Goal: Task Accomplishment & Management: Manage account settings

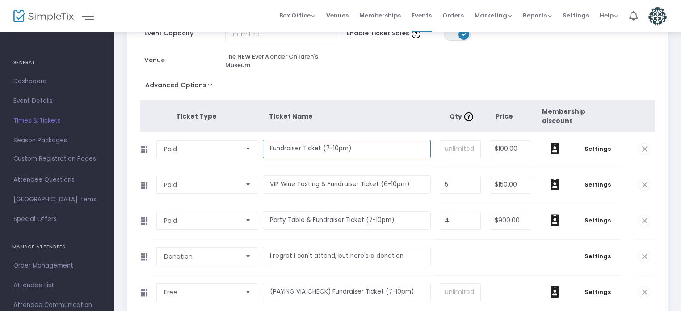
click at [302, 149] on input "Fundraiser Ticket (7-10pm)" at bounding box center [347, 148] width 168 height 18
drag, startPoint x: 375, startPoint y: 151, endPoint x: 247, endPoint y: 144, distance: 128.0
click at [247, 144] on tr "Paid Required. Fundraiser Ticket (7-10pm) Required. Required. $100.00 Required.…" at bounding box center [397, 150] width 515 height 36
type input "Solo Golfer (1 adult or child)"
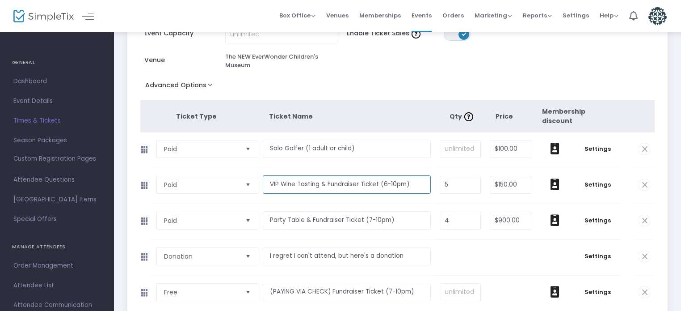
click at [321, 187] on input "VIP Wine Tasting & Fundraiser Ticket (6-10pm)" at bounding box center [347, 184] width 168 height 18
drag, startPoint x: 410, startPoint y: 185, endPoint x: 203, endPoint y: 179, distance: 207.5
click at [203, 179] on tr "Paid Required. VIP Wine Tasting & Fundraiser Ticket (6-10pm) Required. 5 Requir…" at bounding box center [397, 186] width 515 height 36
type input "Twosome (2 adults or children)"
type input "5"
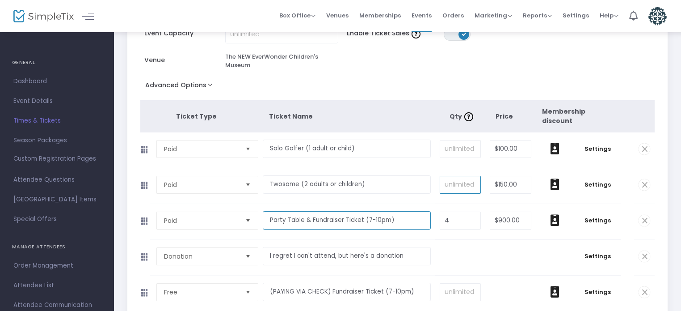
click at [275, 217] on input "Party Table & Fundraiser Ticket (7-10pm)" at bounding box center [347, 220] width 168 height 18
drag, startPoint x: 398, startPoint y: 219, endPoint x: 265, endPoint y: 213, distance: 133.3
click at [265, 213] on input "Party Table & Fundraiser Ticket (7-10pm)" at bounding box center [347, 220] width 168 height 18
type input "Foursome"
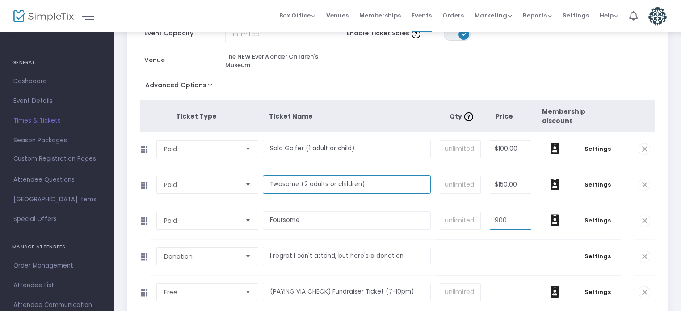
type input "$900.00"
drag, startPoint x: 300, startPoint y: 182, endPoint x: 367, endPoint y: 182, distance: 67.1
click at [367, 182] on input "Twosome (2 adults or children)" at bounding box center [347, 184] width 168 height 18
click at [366, 182] on input "Twosome (2 adults or children)" at bounding box center [347, 184] width 168 height 18
drag, startPoint x: 366, startPoint y: 182, endPoint x: 301, endPoint y: 182, distance: 65.3
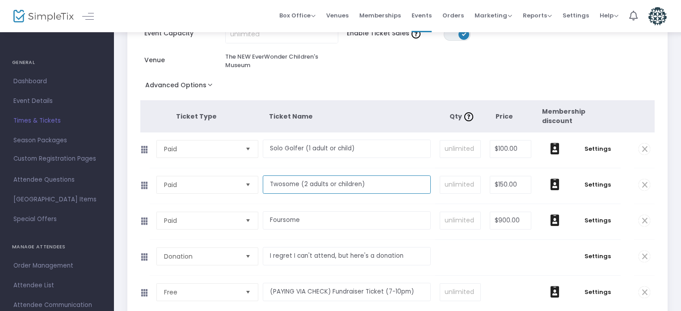
click at [301, 182] on input "Twosome (2 adults or children)" at bounding box center [347, 184] width 168 height 18
click at [306, 222] on input "Foursome" at bounding box center [347, 220] width 168 height 18
paste input "(2 adults or children)"
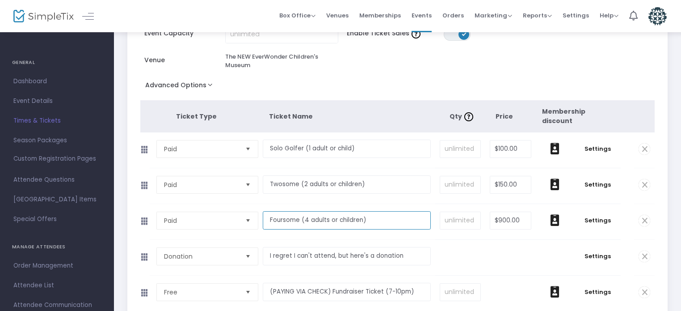
type input "Foursome (4 adults or children)"
click at [513, 148] on input "100" at bounding box center [510, 148] width 41 height 17
type input "$20.00"
click at [514, 189] on input "150" at bounding box center [510, 184] width 41 height 17
type input "$35.00"
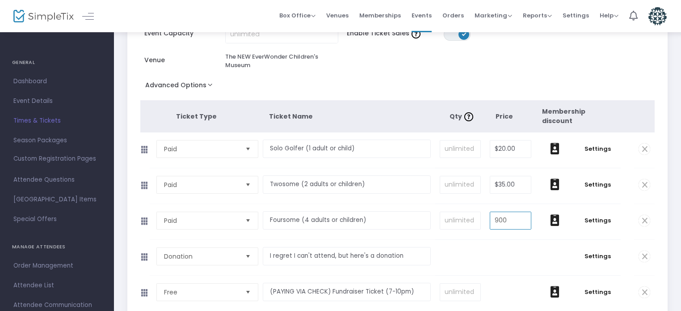
click at [510, 224] on input "900" at bounding box center [510, 220] width 41 height 17
type input "$70.00"
click at [511, 249] on td "$0.00" at bounding box center [511, 257] width 51 height 35
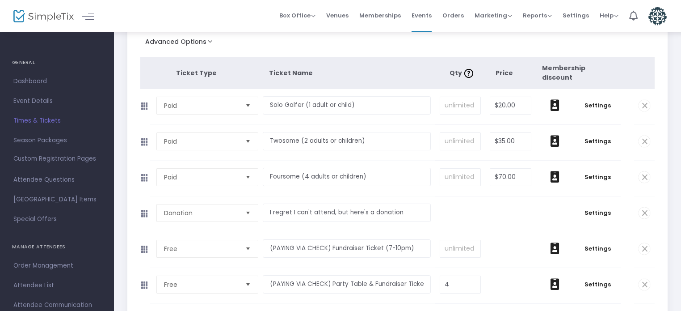
scroll to position [134, 0]
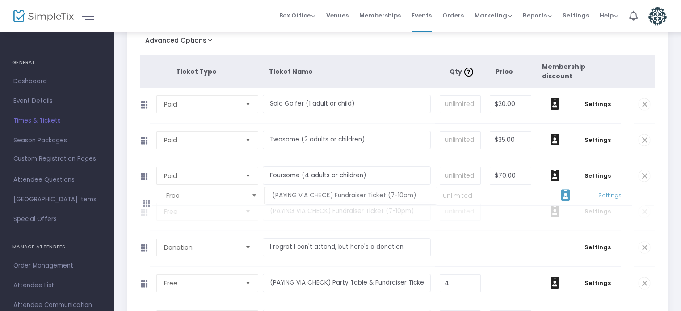
drag, startPoint x: 142, startPoint y: 245, endPoint x: 142, endPoint y: 202, distance: 43.8
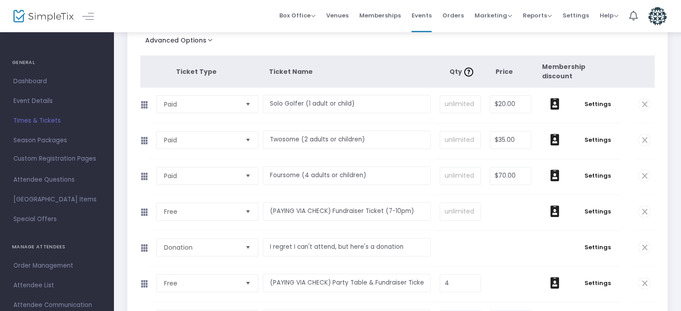
click at [250, 209] on span "Select" at bounding box center [248, 211] width 15 height 15
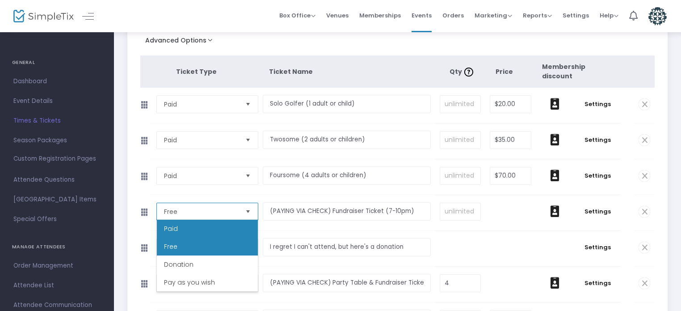
click at [207, 232] on li "Paid" at bounding box center [207, 229] width 101 height 18
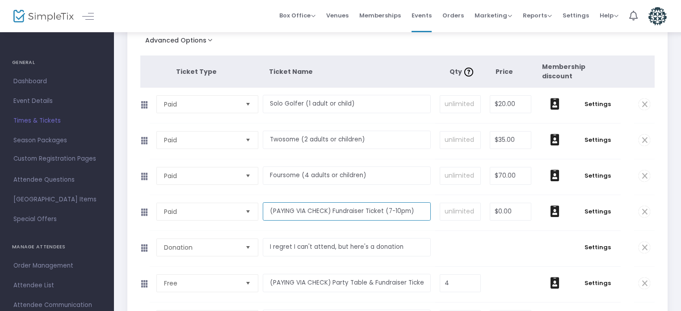
drag, startPoint x: 267, startPoint y: 208, endPoint x: 413, endPoint y: 209, distance: 146.2
click at [413, 209] on input "(PAYING VIA CHECK) Fundraiser Ticket (7-10pm)" at bounding box center [347, 211] width 168 height 18
type input "Family Golf Team (2 adults & 4 children)"
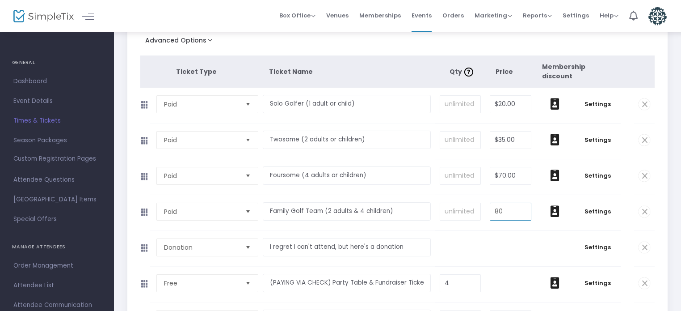
type input "$80.00"
click at [459, 248] on td "Required." at bounding box center [460, 248] width 50 height 35
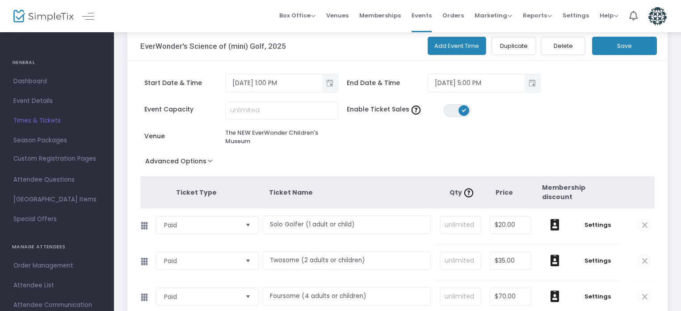
scroll to position [0, 0]
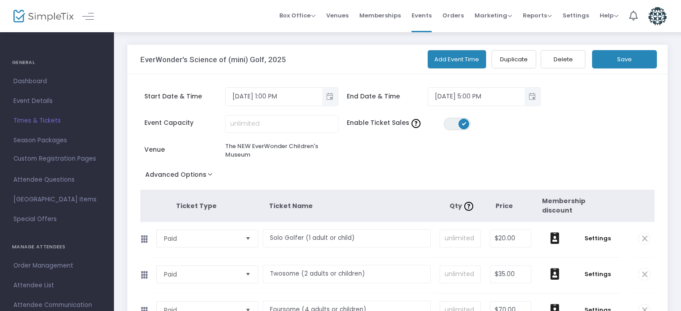
click at [615, 65] on button "Save" at bounding box center [624, 59] width 65 height 18
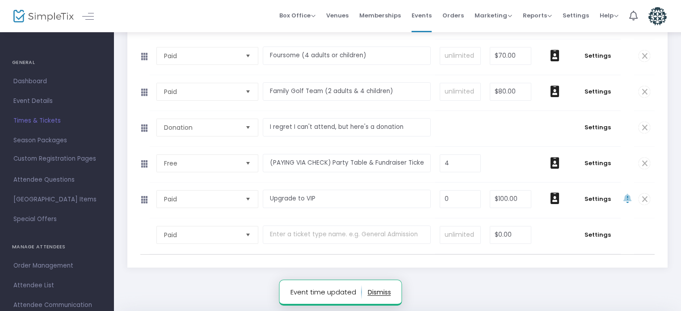
scroll to position [268, 0]
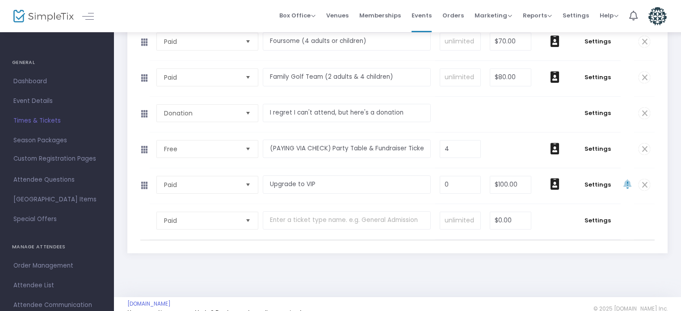
click at [640, 146] on span at bounding box center [645, 149] width 12 height 12
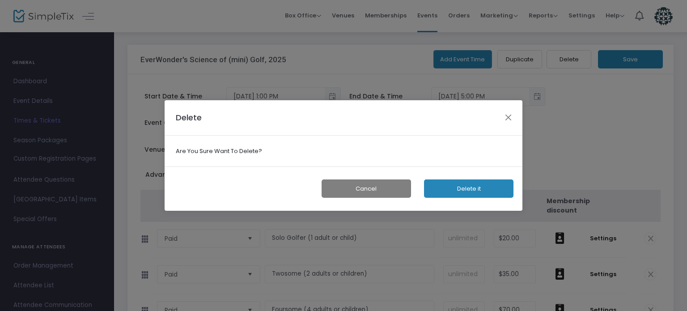
click at [458, 181] on button "Delete it" at bounding box center [468, 188] width 89 height 18
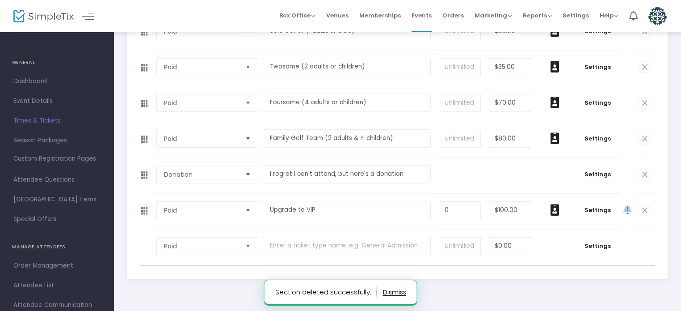
scroll to position [224, 0]
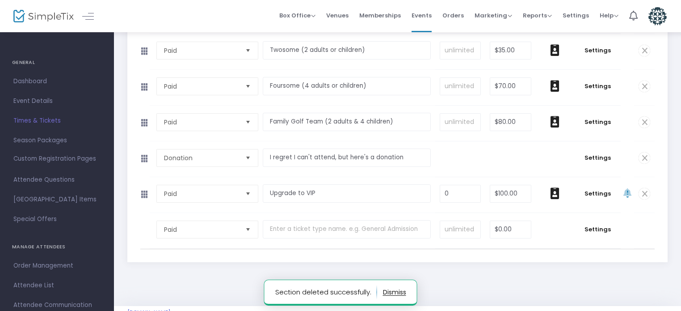
click at [645, 191] on span at bounding box center [645, 194] width 12 height 12
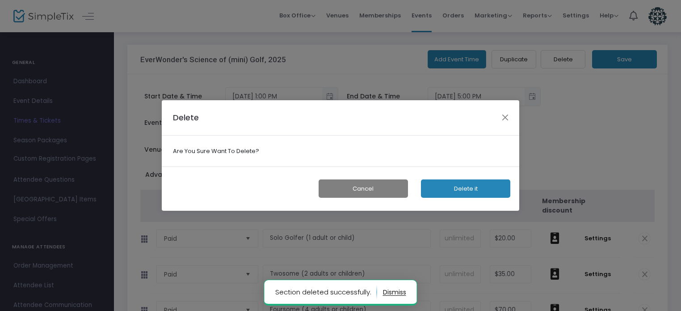
scroll to position [0, 0]
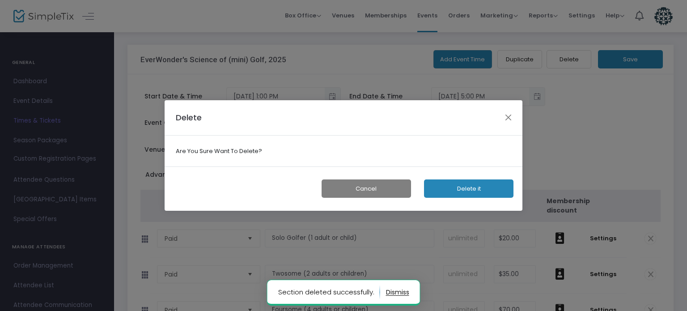
click at [469, 192] on button "Delete it" at bounding box center [468, 188] width 89 height 18
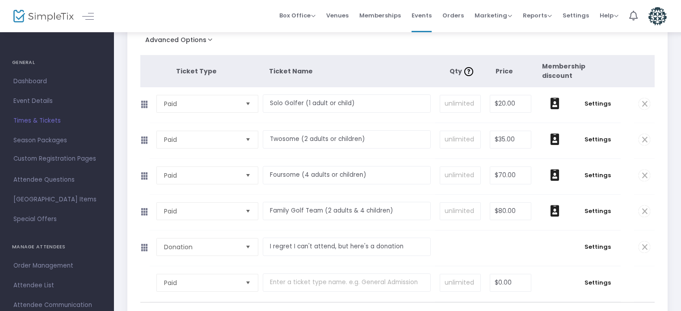
scroll to position [134, 0]
click at [554, 101] on icon at bounding box center [555, 104] width 9 height 12
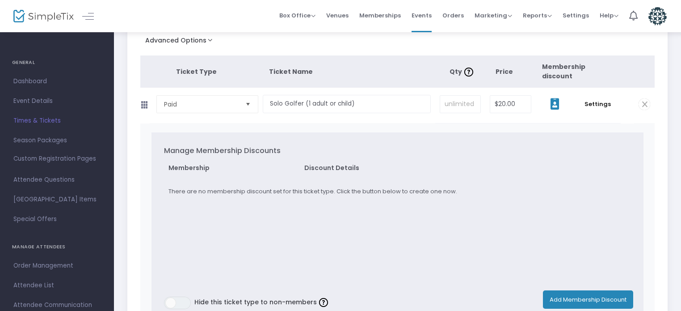
click at [566, 301] on button "Add Membership Discount" at bounding box center [588, 299] width 90 height 18
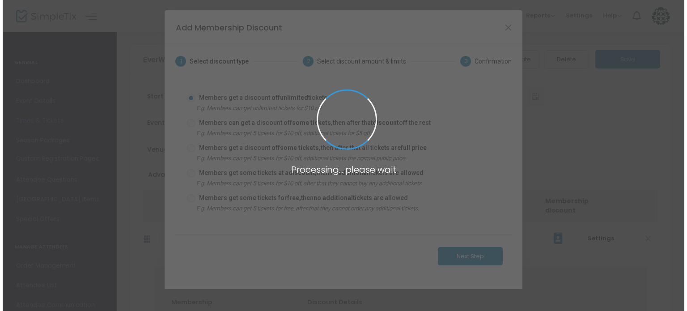
scroll to position [0, 0]
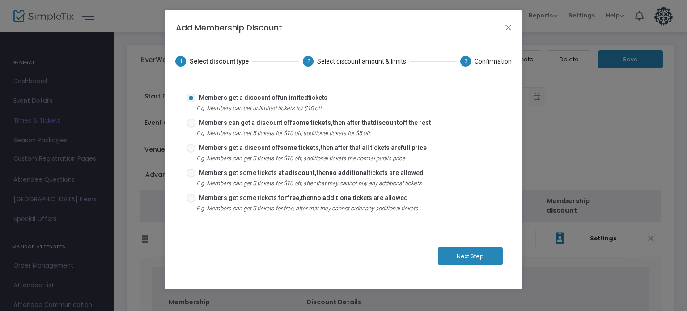
click at [472, 260] on button "Next Step" at bounding box center [470, 256] width 65 height 18
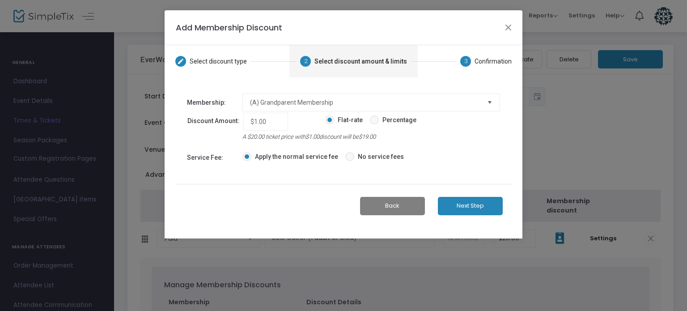
click at [388, 207] on button "Back" at bounding box center [392, 206] width 65 height 18
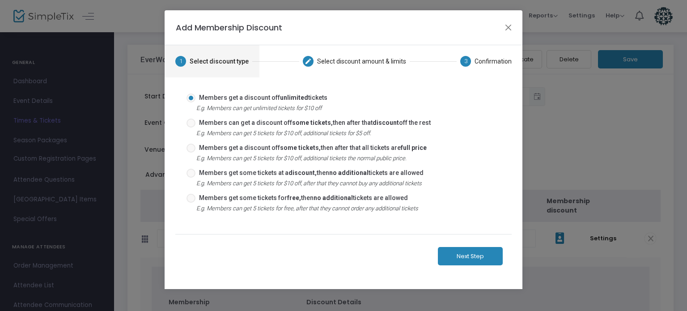
click at [477, 255] on button "Next Step" at bounding box center [470, 256] width 65 height 18
